Goal: Information Seeking & Learning: Learn about a topic

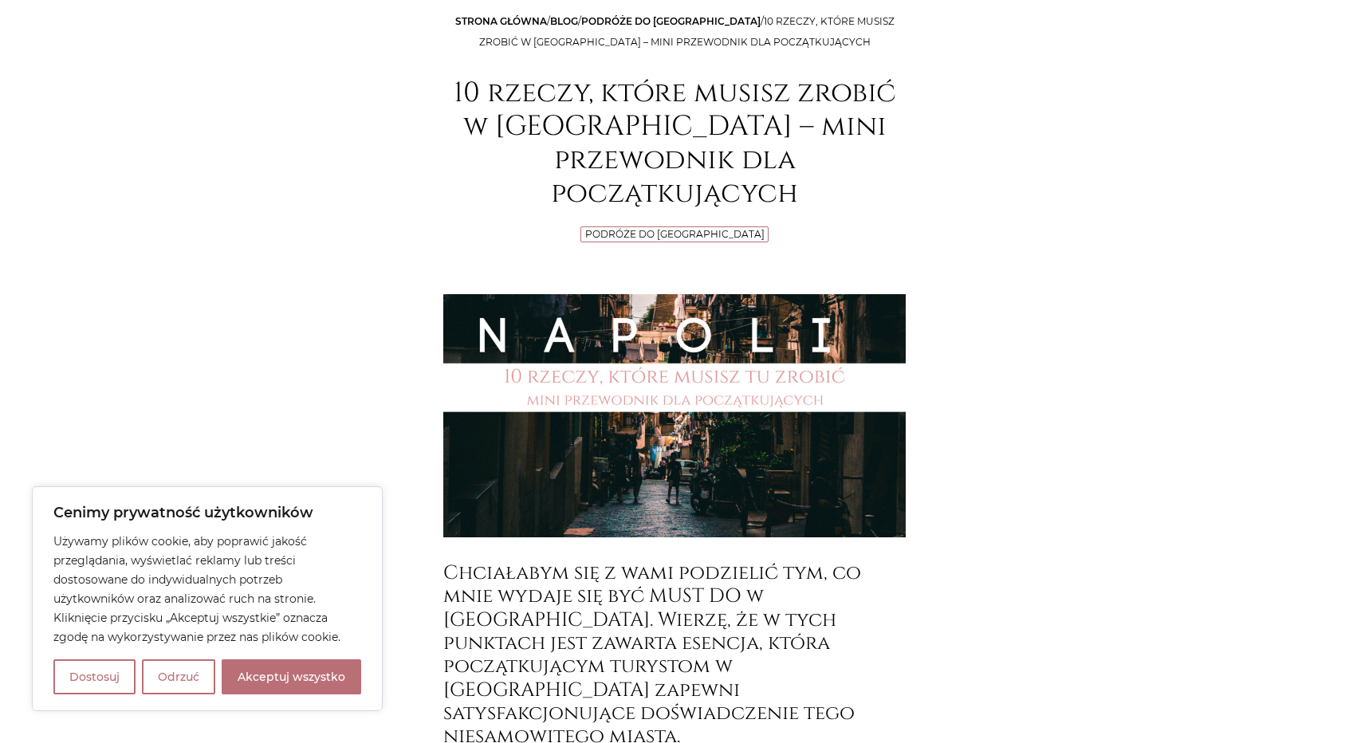
scroll to position [319, 0]
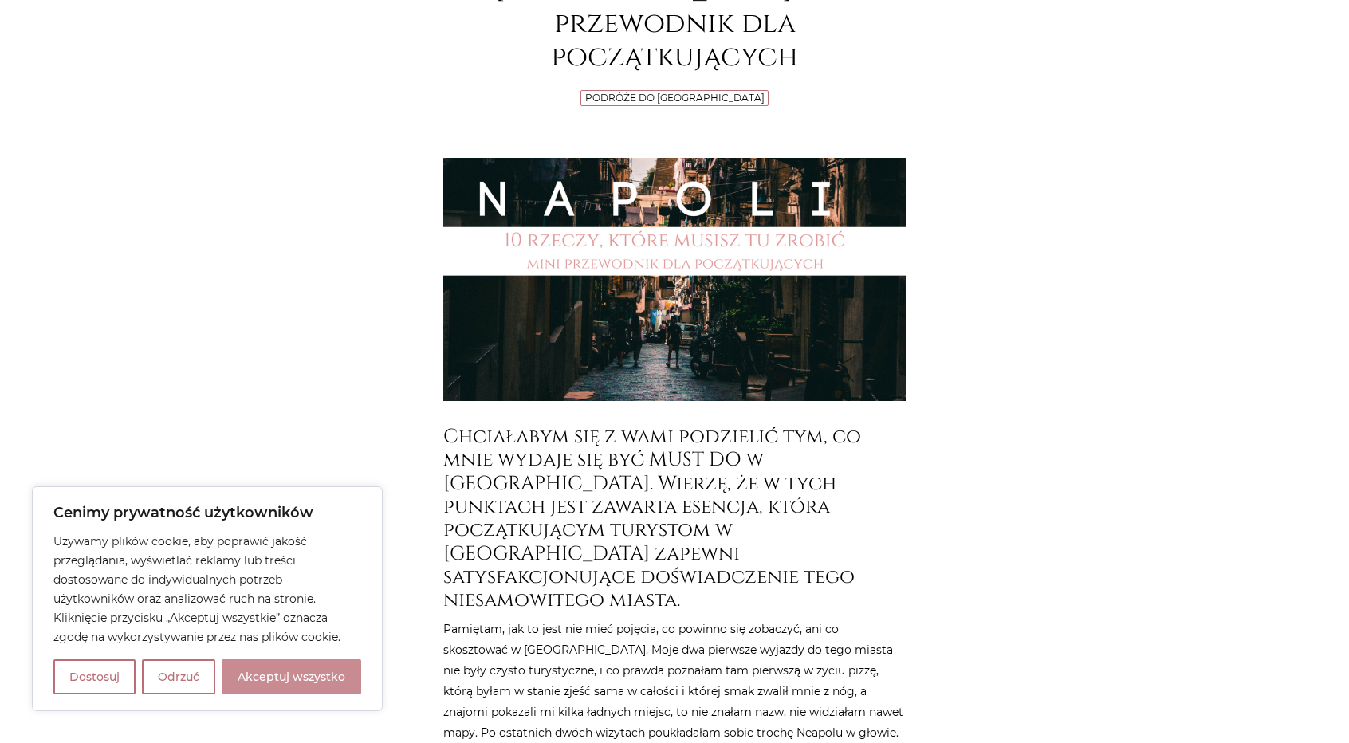
click at [303, 674] on button "Akceptuj wszystko" at bounding box center [292, 676] width 140 height 35
checkbox input "true"
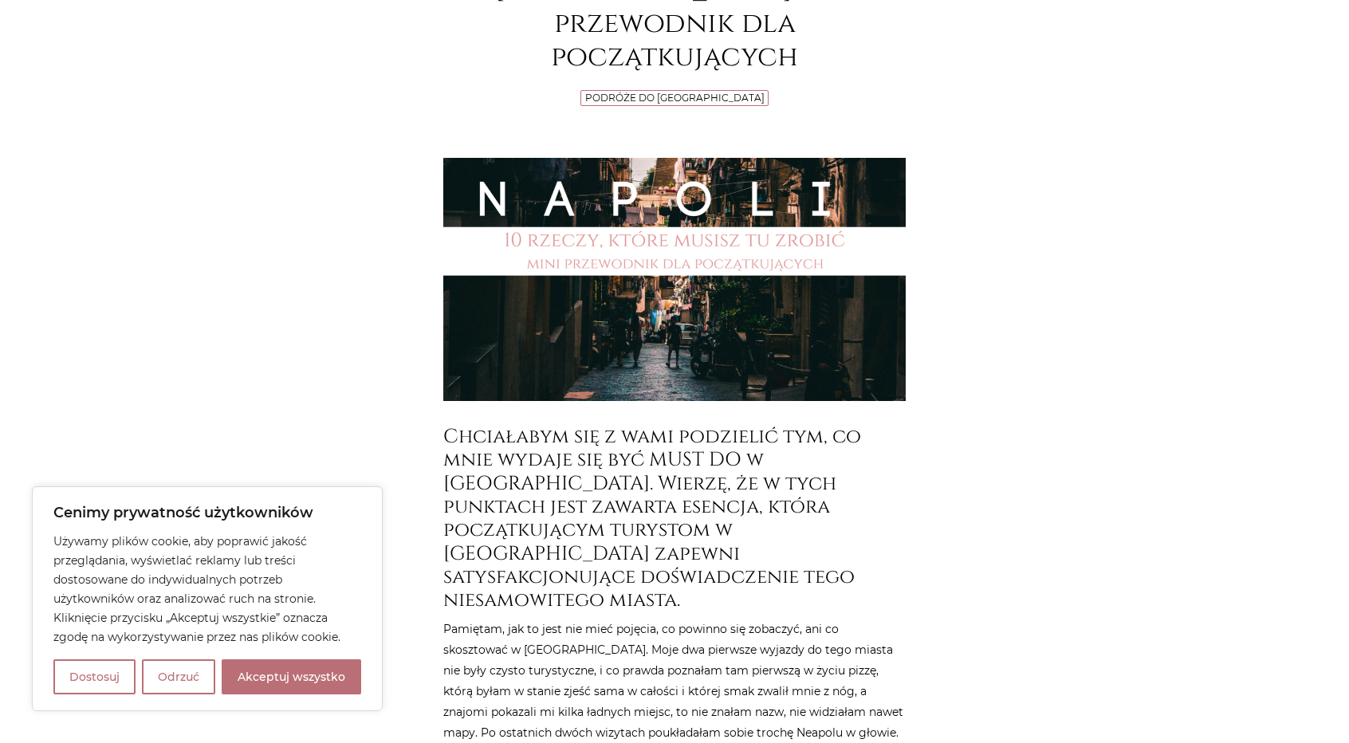
checkbox input "true"
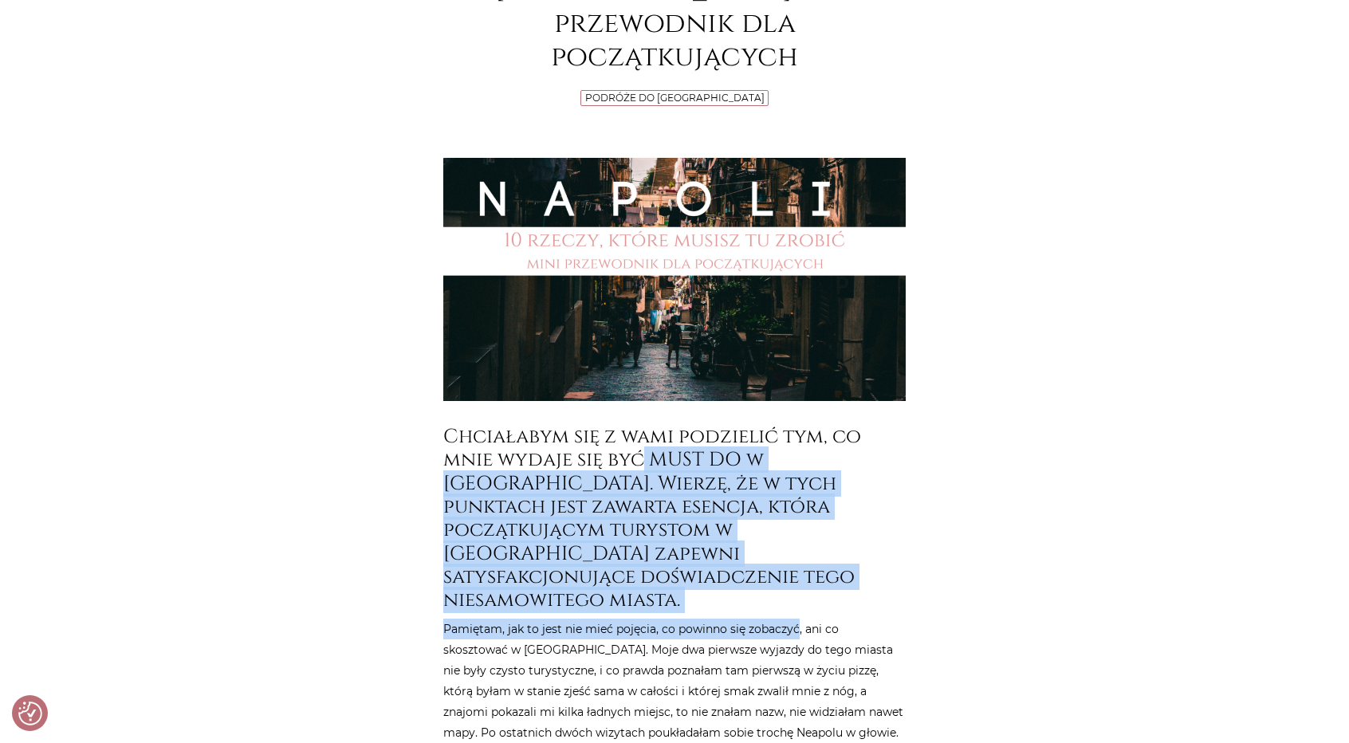
drag, startPoint x: 639, startPoint y: 430, endPoint x: 799, endPoint y: 546, distance: 197.4
click at [667, 452] on h3 "Chciałabym się z wami podzielić tym, co mnie wydaje się być MUST DO w [GEOGRAPH…" at bounding box center [674, 518] width 462 height 187
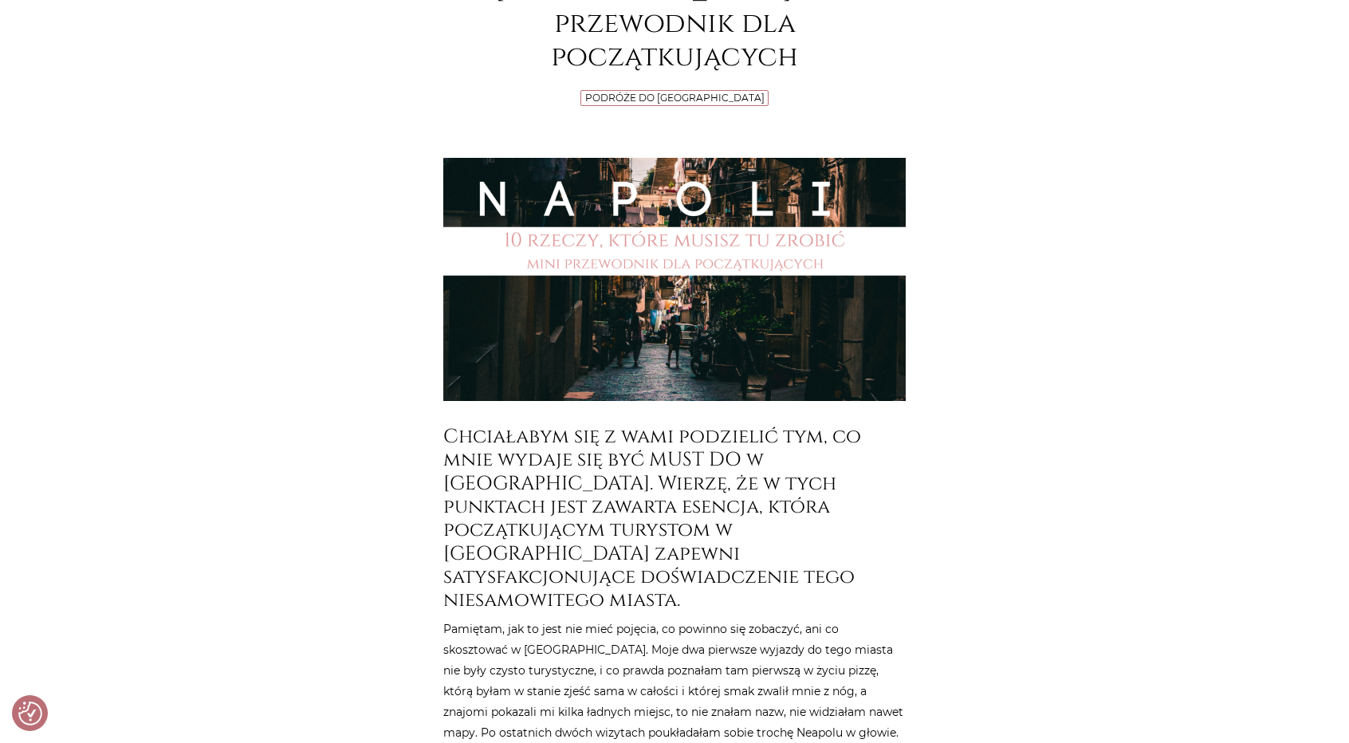
click at [563, 425] on h3 "Chciałabym się z wami podzielić tym, co mnie wydaje się być MUST DO w [GEOGRAPH…" at bounding box center [674, 518] width 462 height 187
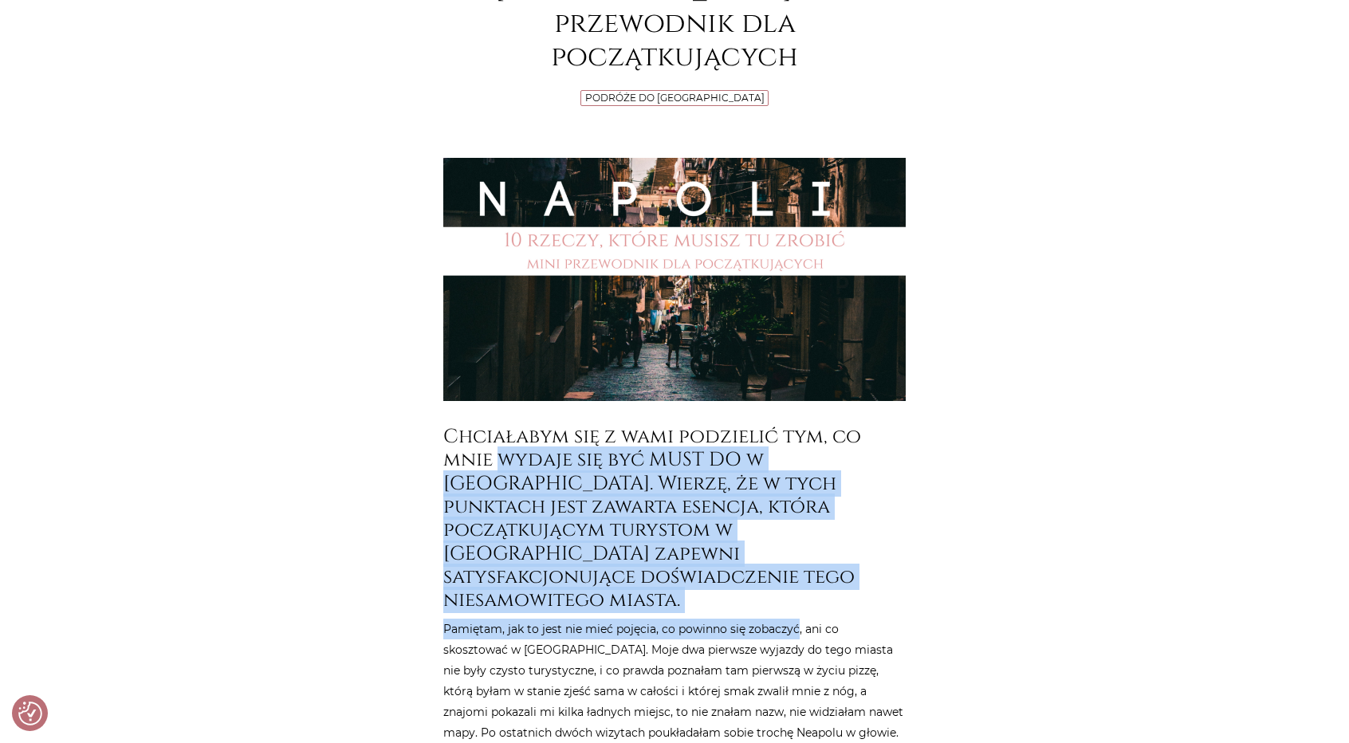
drag, startPoint x: 563, startPoint y: 421, endPoint x: 755, endPoint y: 538, distance: 225.1
click at [687, 463] on h3 "Chciałabym się z wami podzielić tym, co mnie wydaje się być MUST DO w [GEOGRAPH…" at bounding box center [674, 518] width 462 height 187
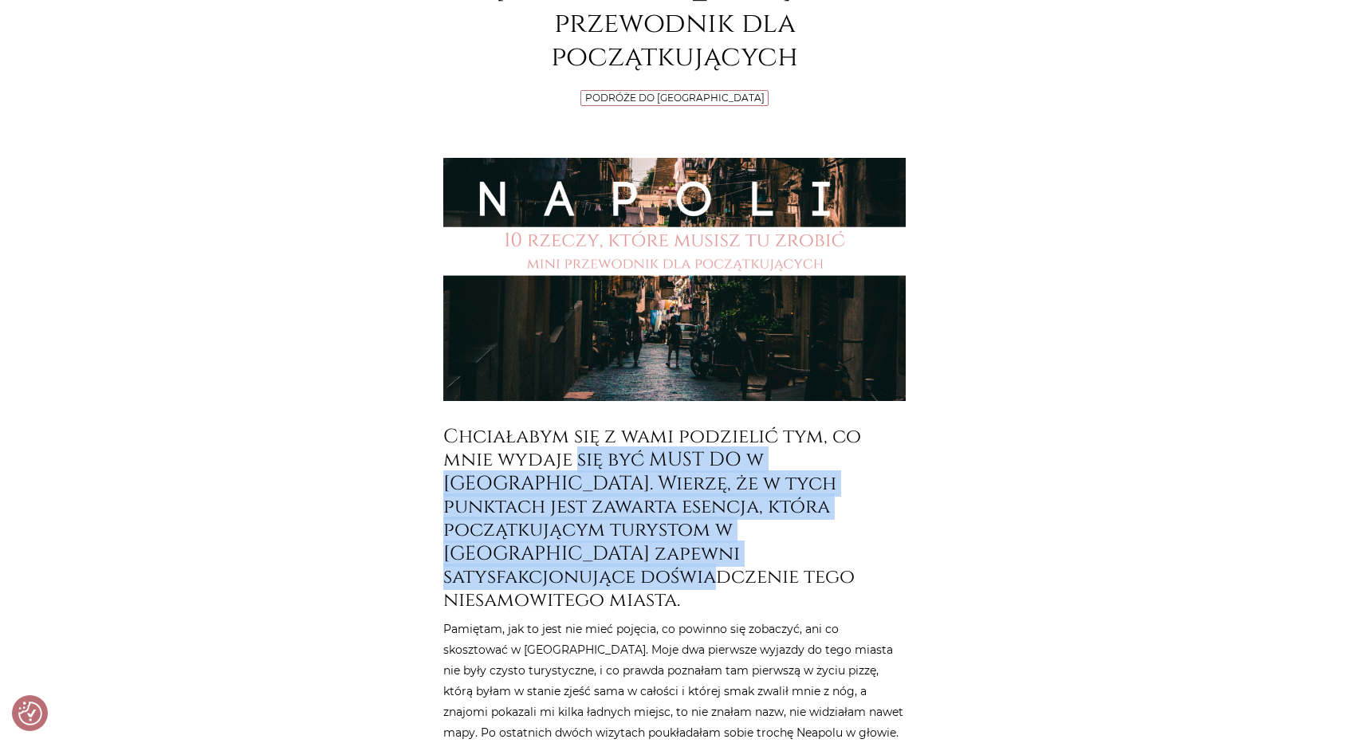
drag, startPoint x: 602, startPoint y: 438, endPoint x: 747, endPoint y: 524, distance: 168.7
click at [747, 524] on h3 "Chciałabym się z wami podzielić tym, co mnie wydaje się być MUST DO w [GEOGRAPH…" at bounding box center [674, 518] width 462 height 187
click at [614, 470] on h3 "Chciałabym się z wami podzielić tym, co mnie wydaje się być MUST DO w [GEOGRAPH…" at bounding box center [674, 518] width 462 height 187
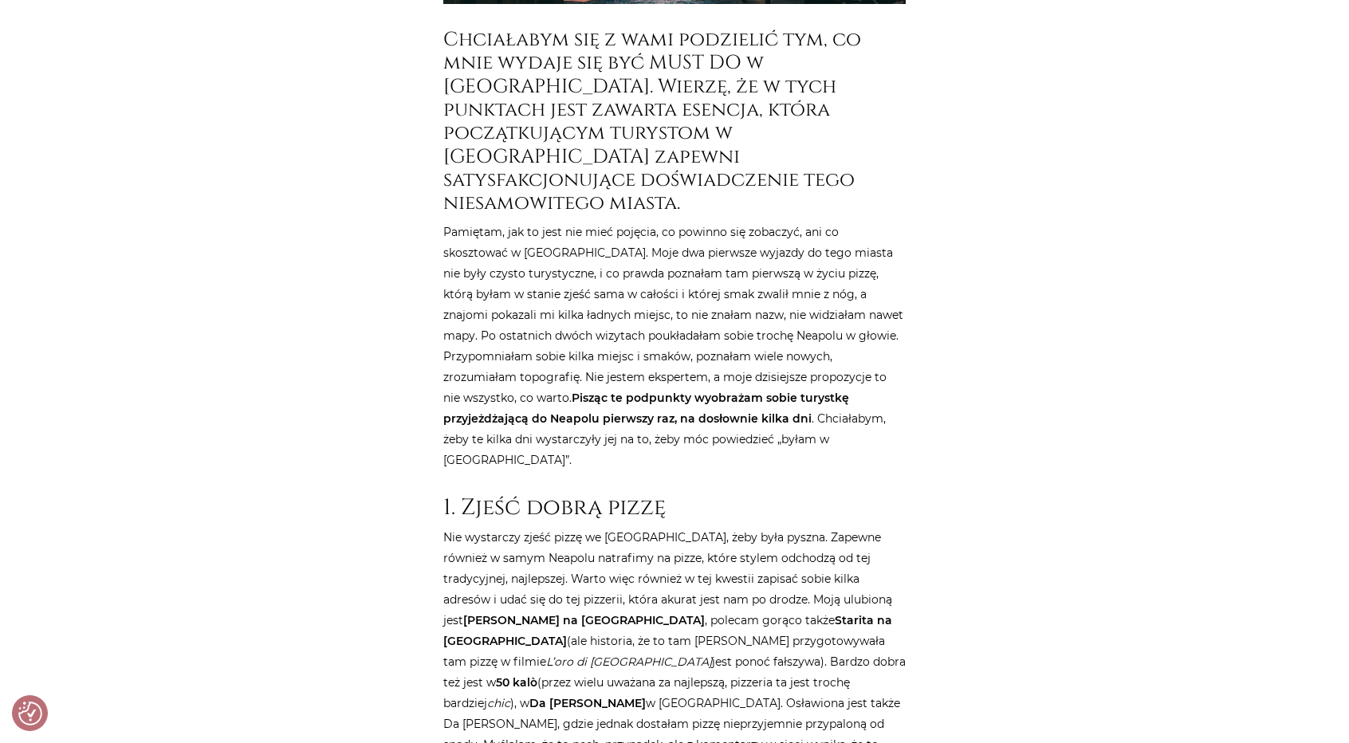
scroll to position [718, 0]
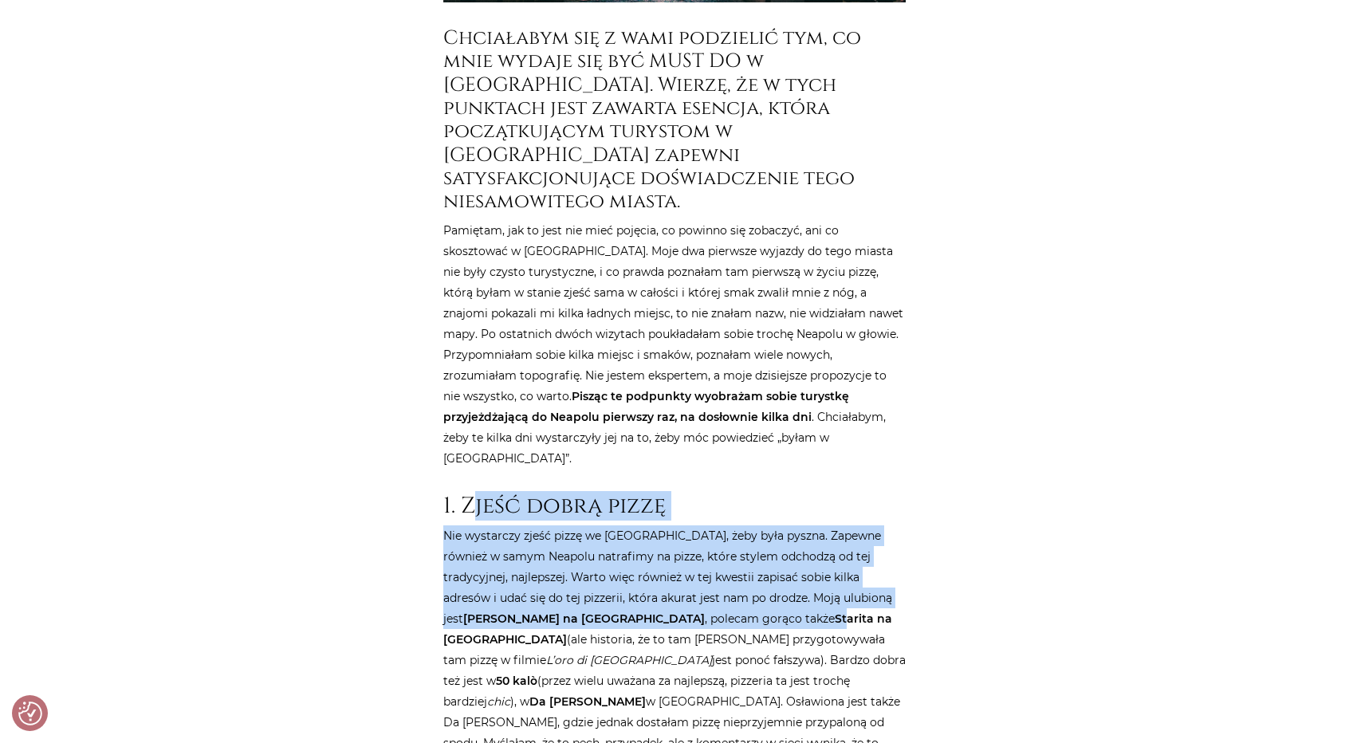
drag, startPoint x: 477, startPoint y: 392, endPoint x: 667, endPoint y: 518, distance: 228.4
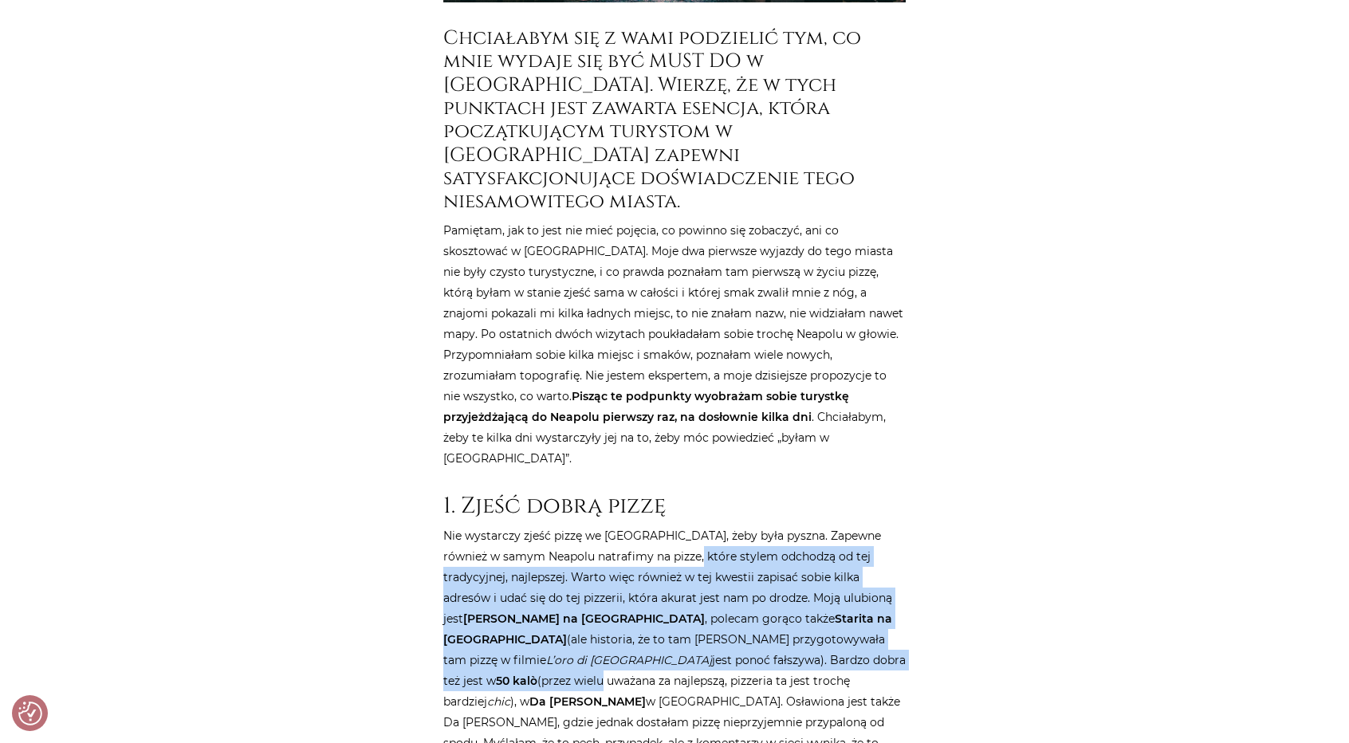
drag, startPoint x: 690, startPoint y: 450, endPoint x: 737, endPoint y: 557, distance: 115.7
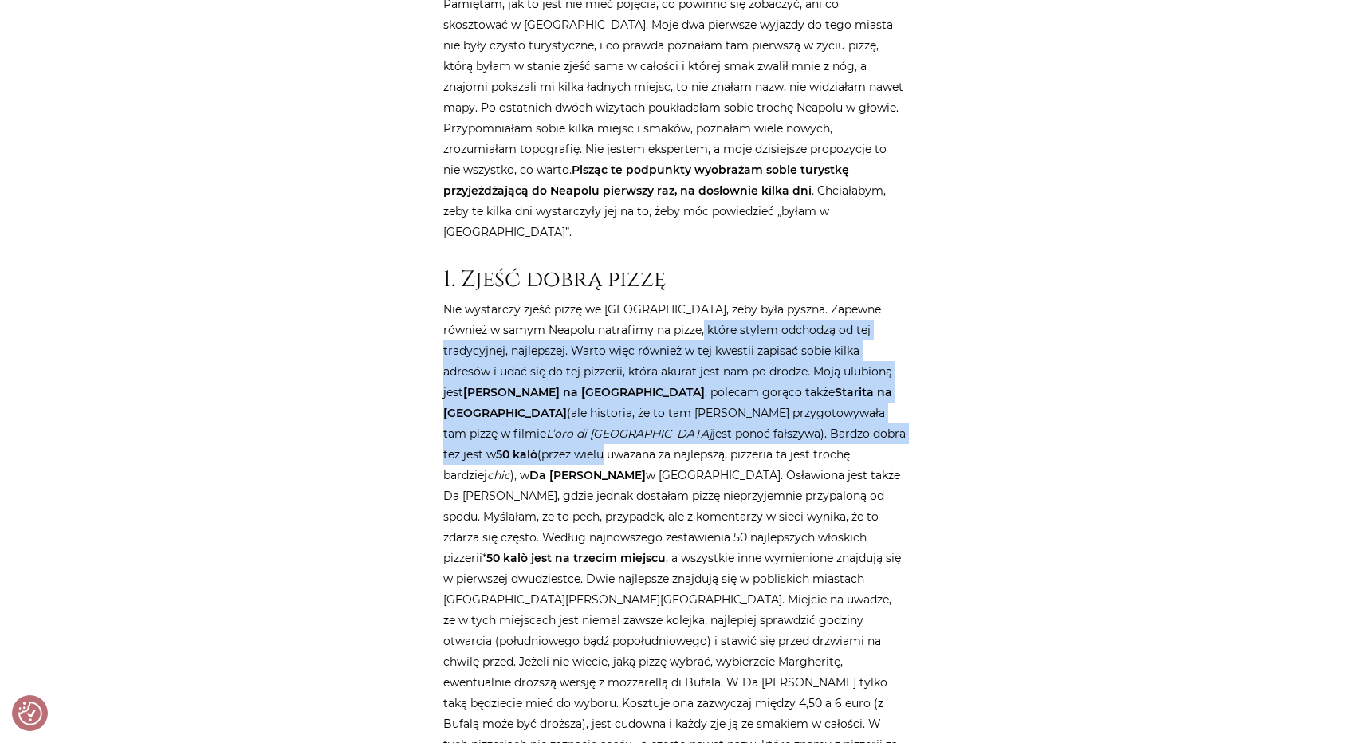
scroll to position [957, 0]
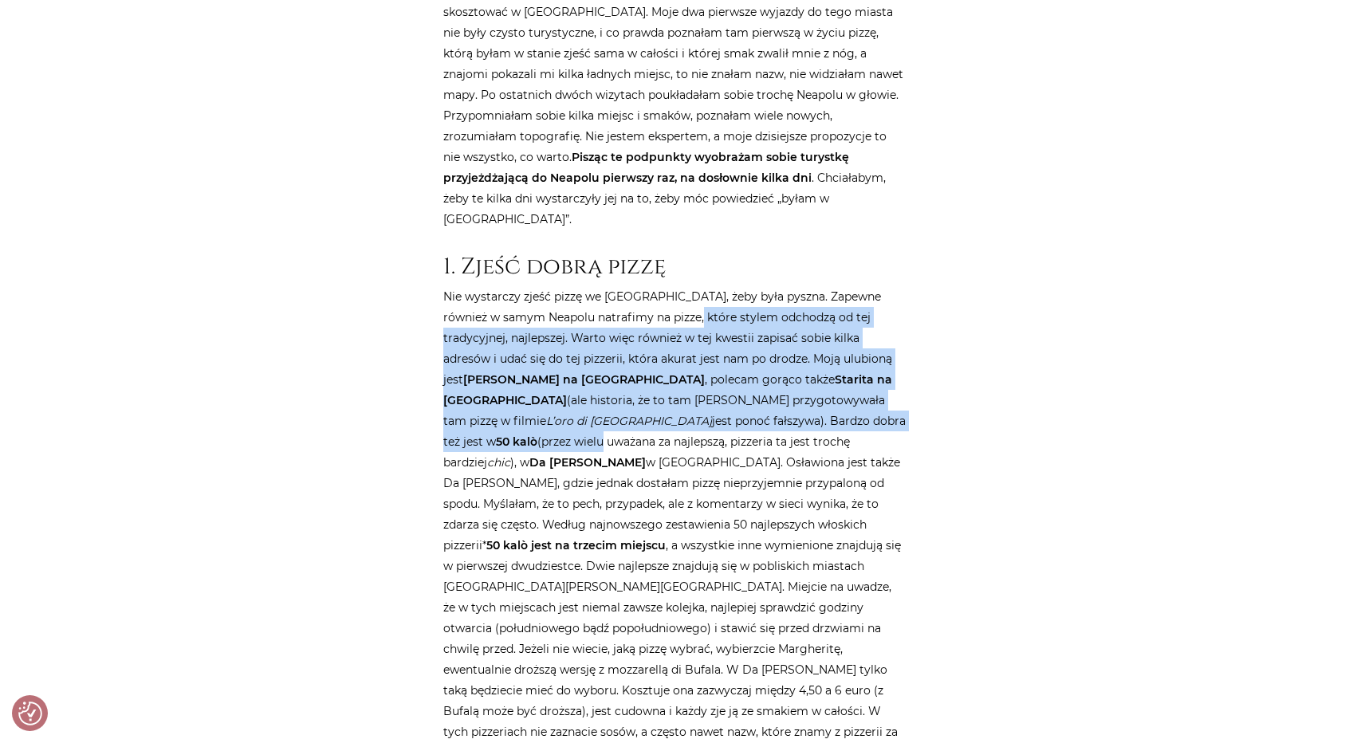
click at [730, 301] on p "Nie wystarczy zjeść pizzę we [GEOGRAPHIC_DATA], żeby była pyszna. Zapewne równi…" at bounding box center [674, 545] width 462 height 518
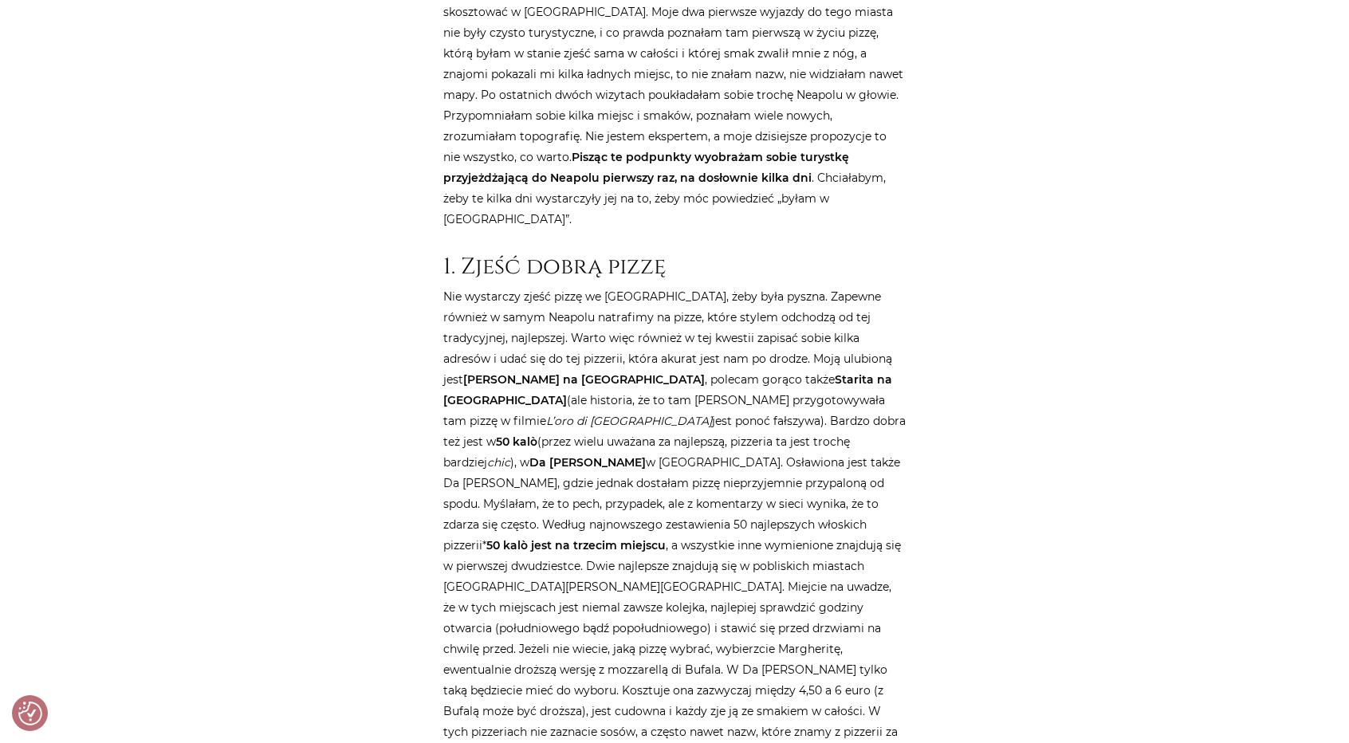
click at [611, 358] on p "Nie wystarczy zjeść pizzę we [GEOGRAPHIC_DATA], żeby była pyszna. Zapewne równi…" at bounding box center [674, 545] width 462 height 518
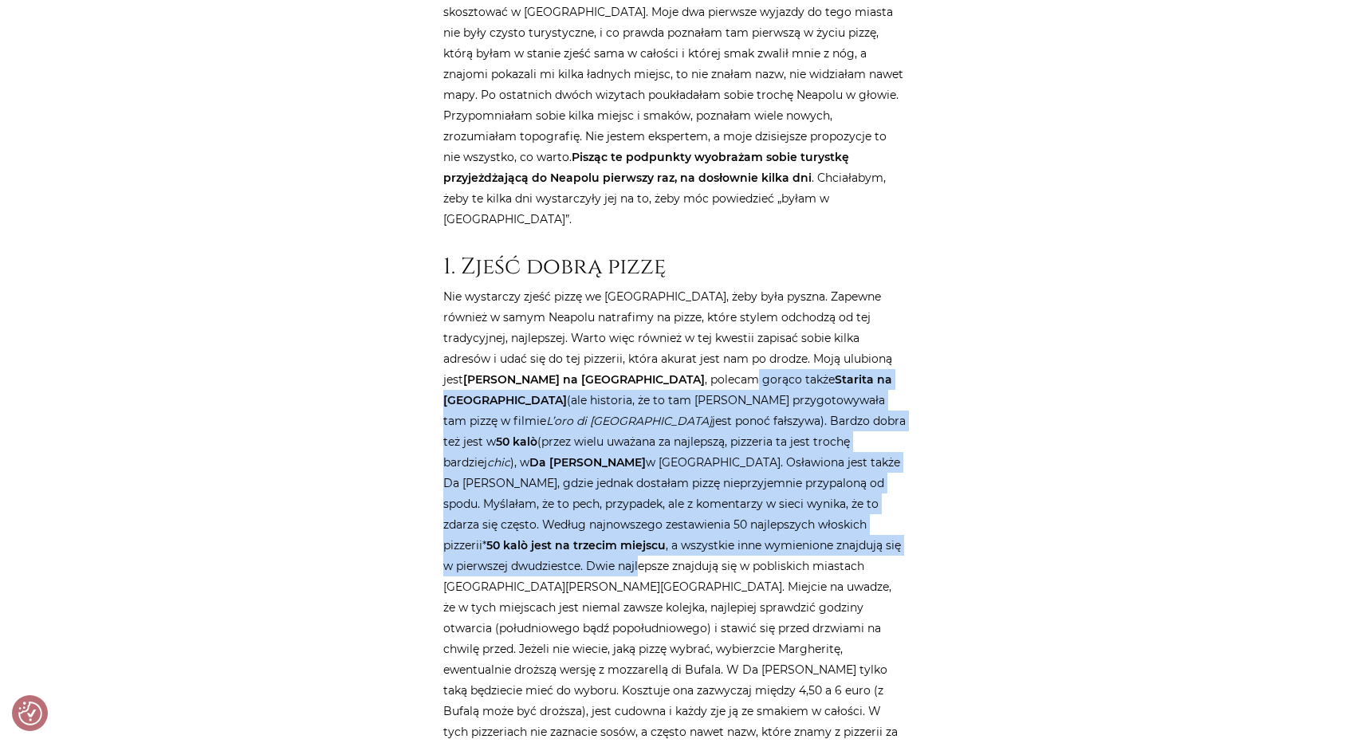
drag, startPoint x: 591, startPoint y: 333, endPoint x: 639, endPoint y: 442, distance: 118.8
click at [639, 442] on p "Nie wystarczy zjeść pizzę we [GEOGRAPHIC_DATA], żeby była pyszna. Zapewne równi…" at bounding box center [674, 545] width 462 height 518
click at [656, 356] on p "Nie wystarczy zjeść pizzę we [GEOGRAPHIC_DATA], żeby była pyszna. Zapewne równi…" at bounding box center [674, 545] width 462 height 518
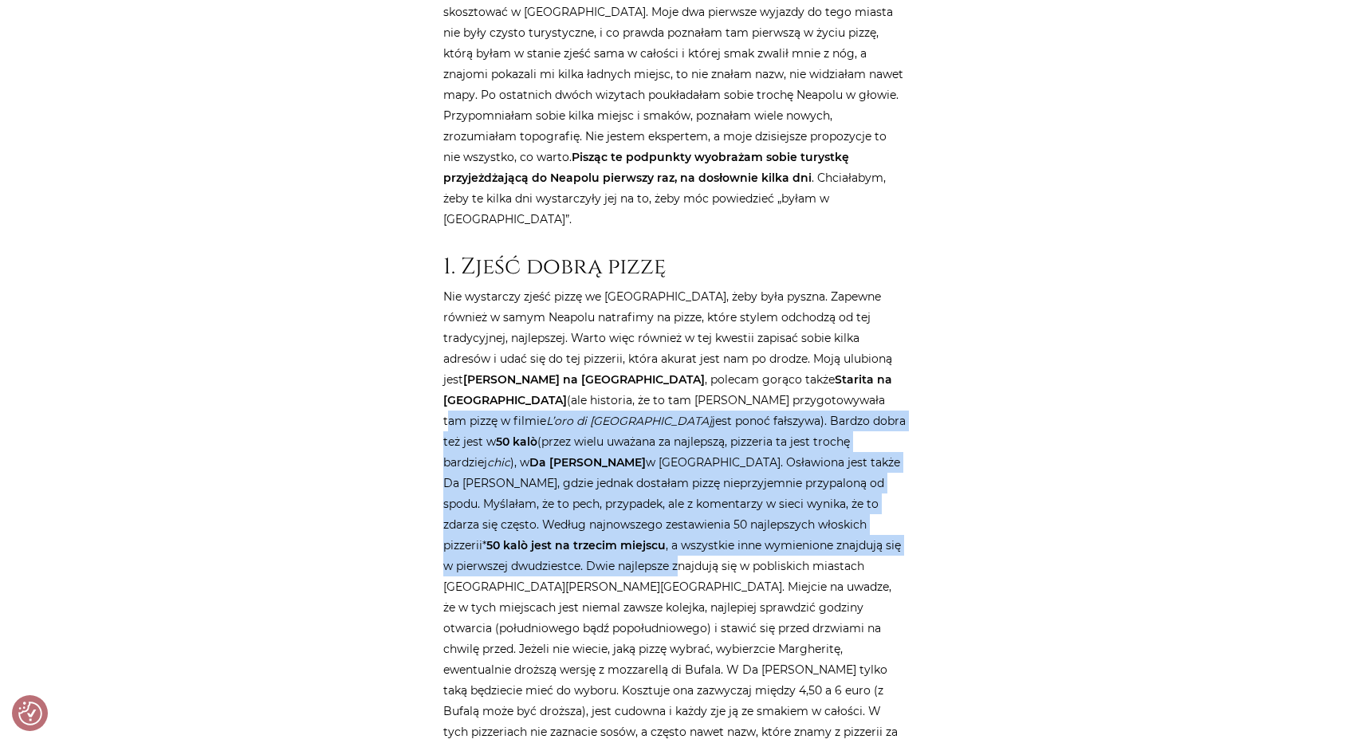
drag, startPoint x: 668, startPoint y: 362, endPoint x: 679, endPoint y: 454, distance: 92.4
click at [679, 454] on p "Nie wystarczy zjeść pizzę we [GEOGRAPHIC_DATA], żeby była pyszna. Zapewne równi…" at bounding box center [674, 545] width 462 height 518
click at [646, 455] on strong "Da [PERSON_NAME]" at bounding box center [587, 462] width 116 height 14
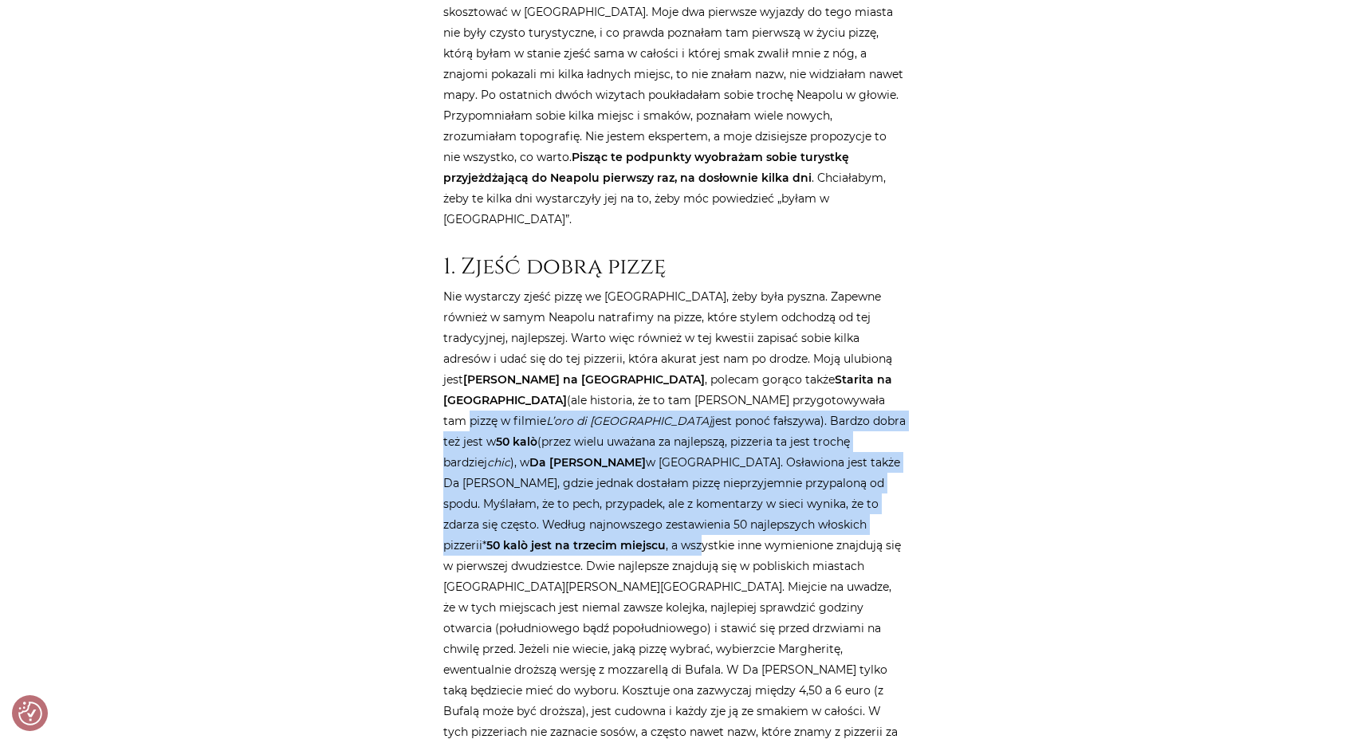
drag, startPoint x: 687, startPoint y: 379, endPoint x: 700, endPoint y: 429, distance: 51.8
click at [700, 429] on p "Nie wystarczy zjeść pizzę we [GEOGRAPHIC_DATA], żeby była pyszna. Zapewne równi…" at bounding box center [674, 545] width 462 height 518
drag, startPoint x: 734, startPoint y: 392, endPoint x: 694, endPoint y: 349, distance: 58.7
click at [734, 392] on p "Nie wystarczy zjeść pizzę we [GEOGRAPHIC_DATA], żeby była pyszna. Zapewne równi…" at bounding box center [674, 545] width 462 height 518
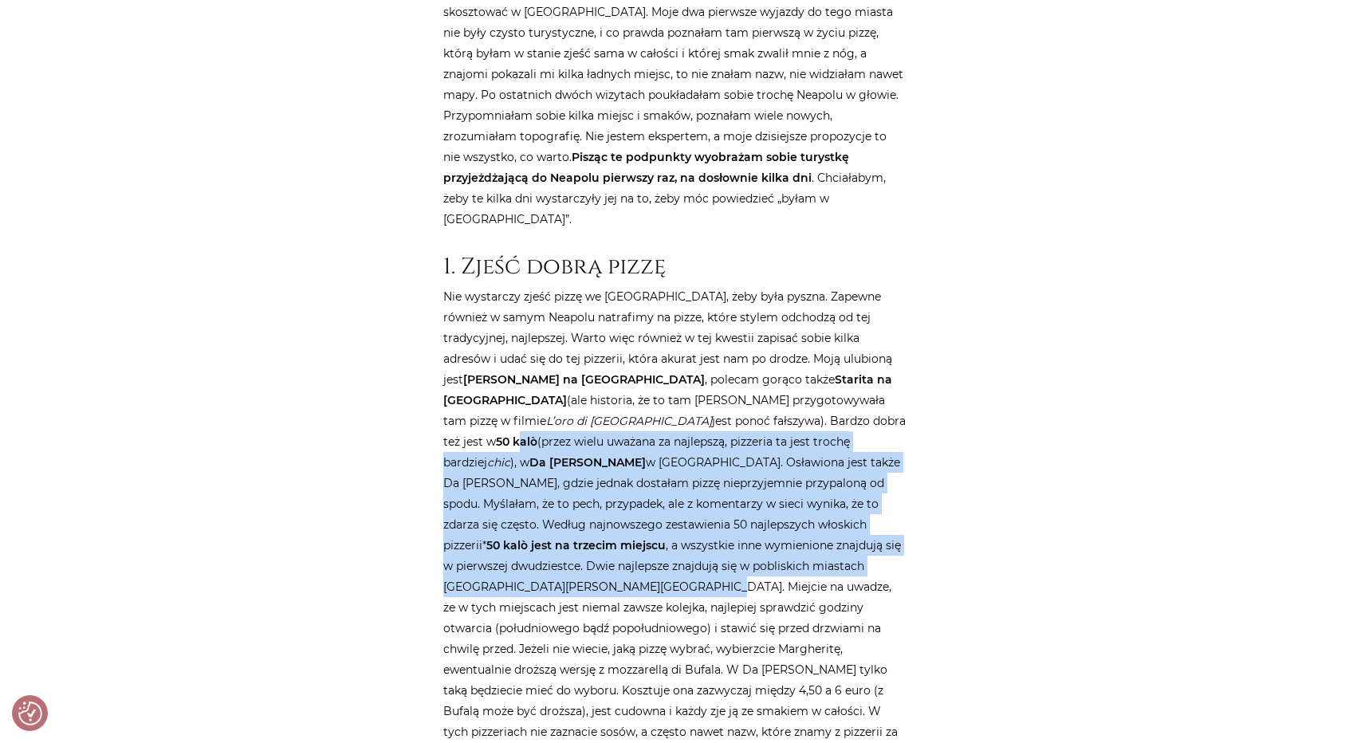
drag, startPoint x: 659, startPoint y: 314, endPoint x: 677, endPoint y: 461, distance: 147.9
click at [677, 461] on p "Nie wystarczy zjeść pizzę we [GEOGRAPHIC_DATA], żeby była pyszna. Zapewne równi…" at bounding box center [674, 545] width 462 height 518
click at [649, 350] on p "Nie wystarczy zjeść pizzę we [GEOGRAPHIC_DATA], żeby była pyszna. Zapewne równi…" at bounding box center [674, 545] width 462 height 518
drag, startPoint x: 639, startPoint y: 310, endPoint x: 675, endPoint y: 463, distance: 157.2
click at [675, 466] on p "Nie wystarczy zjeść pizzę we [GEOGRAPHIC_DATA], żeby była pyszna. Zapewne równi…" at bounding box center [674, 545] width 462 height 518
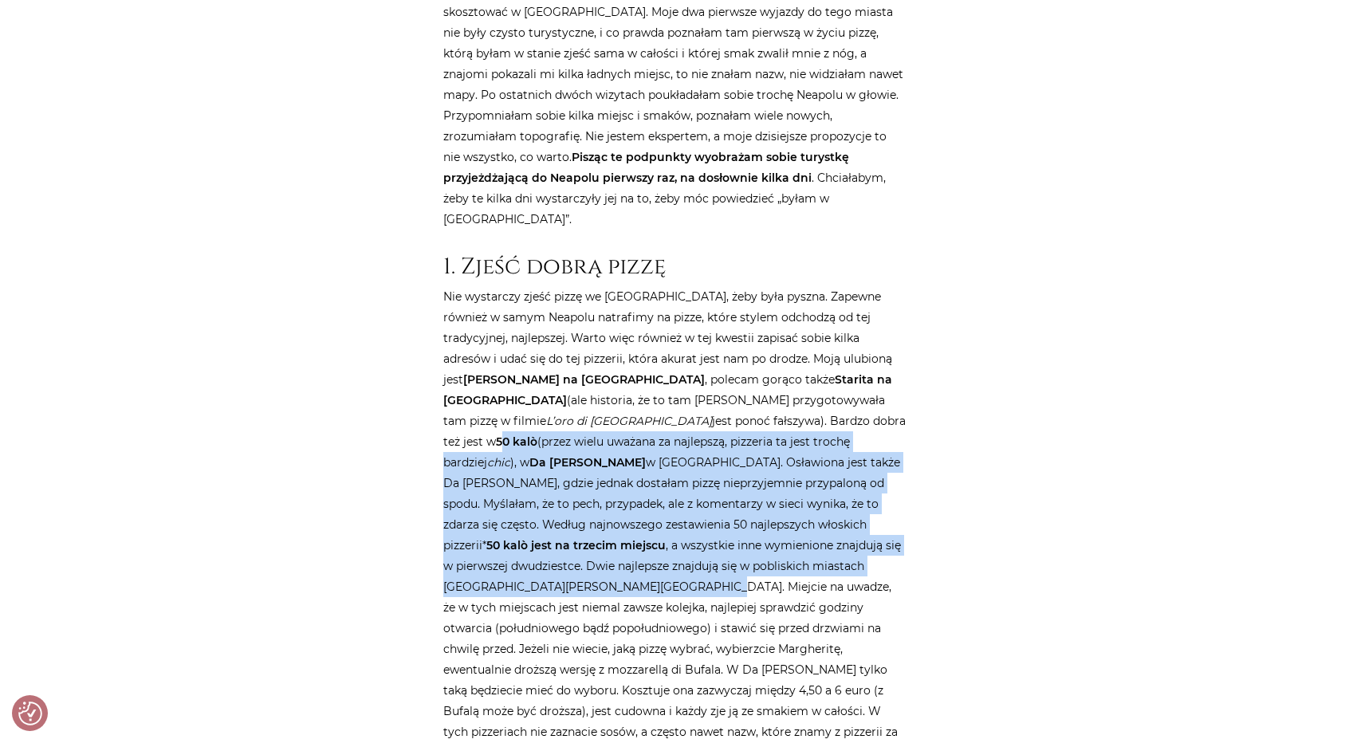
click at [663, 382] on p "Nie wystarczy zjeść pizzę we [GEOGRAPHIC_DATA], żeby była pyszna. Zapewne równi…" at bounding box center [674, 545] width 462 height 518
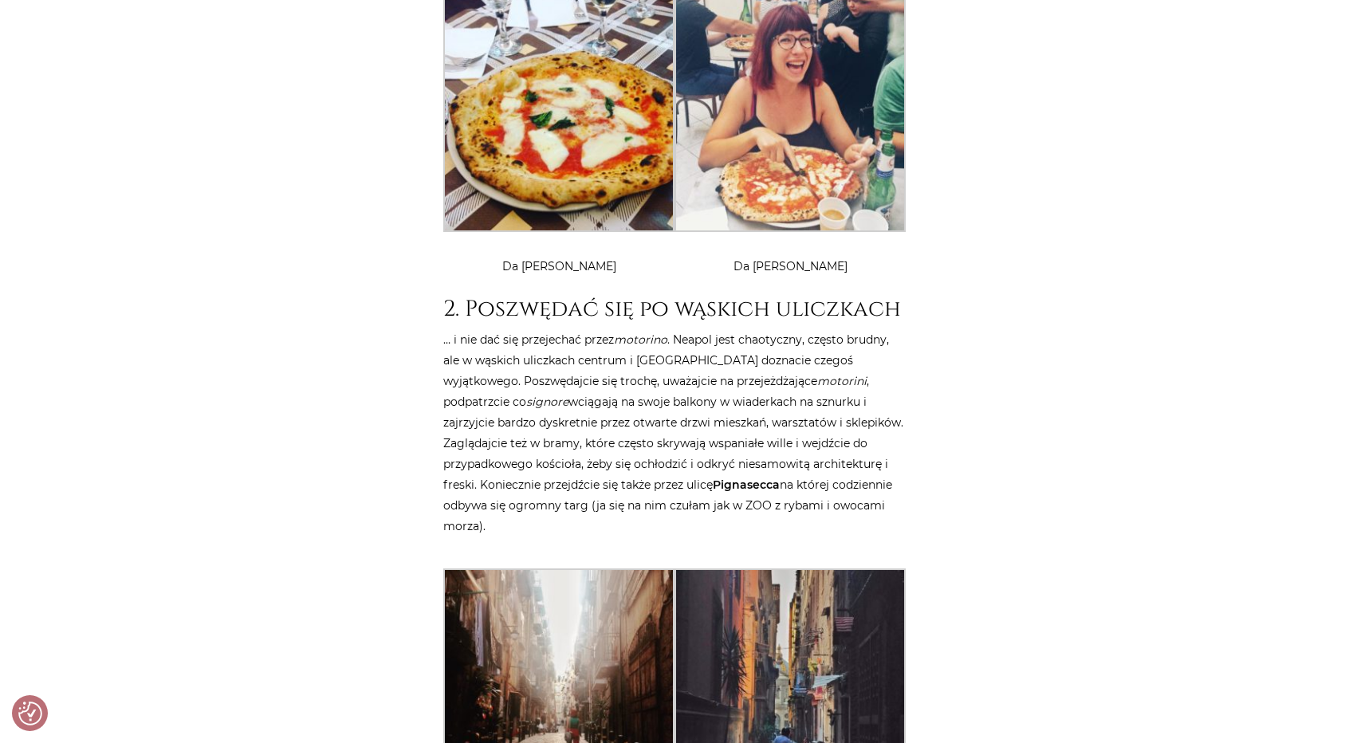
scroll to position [2153, 0]
